Goal: Check status: Check status

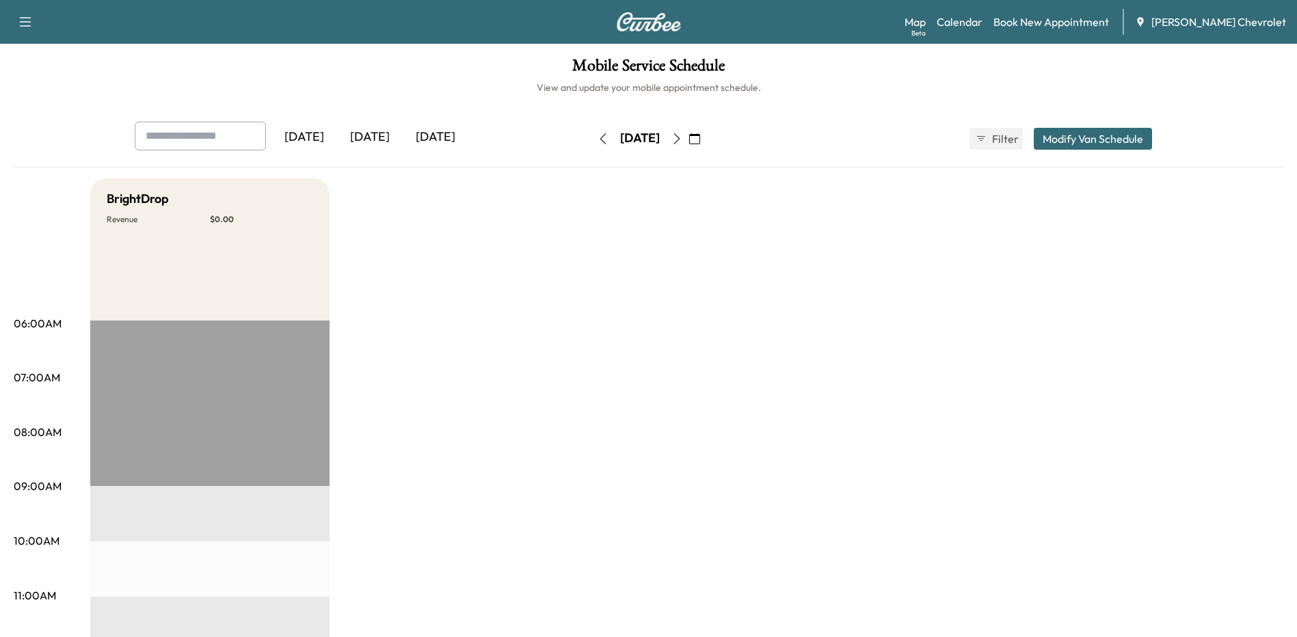
click at [377, 135] on div "[DATE]" at bounding box center [370, 137] width 66 height 31
click at [682, 137] on icon "button" at bounding box center [676, 138] width 11 height 11
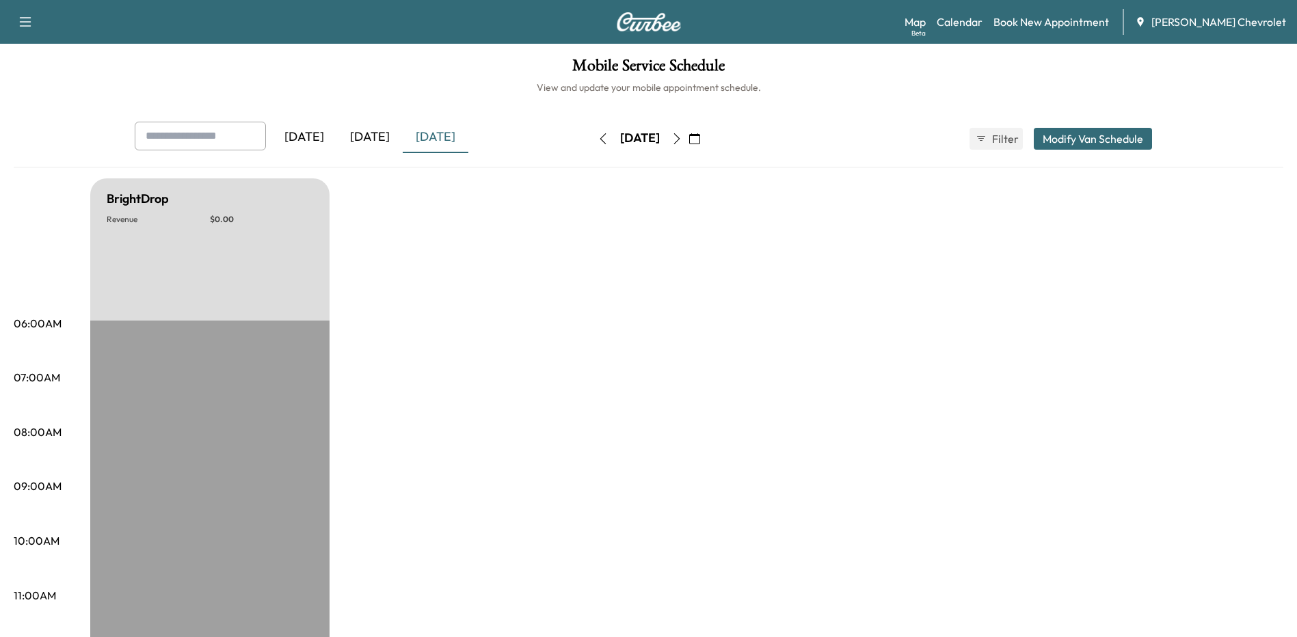
click at [682, 137] on icon "button" at bounding box center [676, 138] width 11 height 11
